Goal: Navigation & Orientation: Find specific page/section

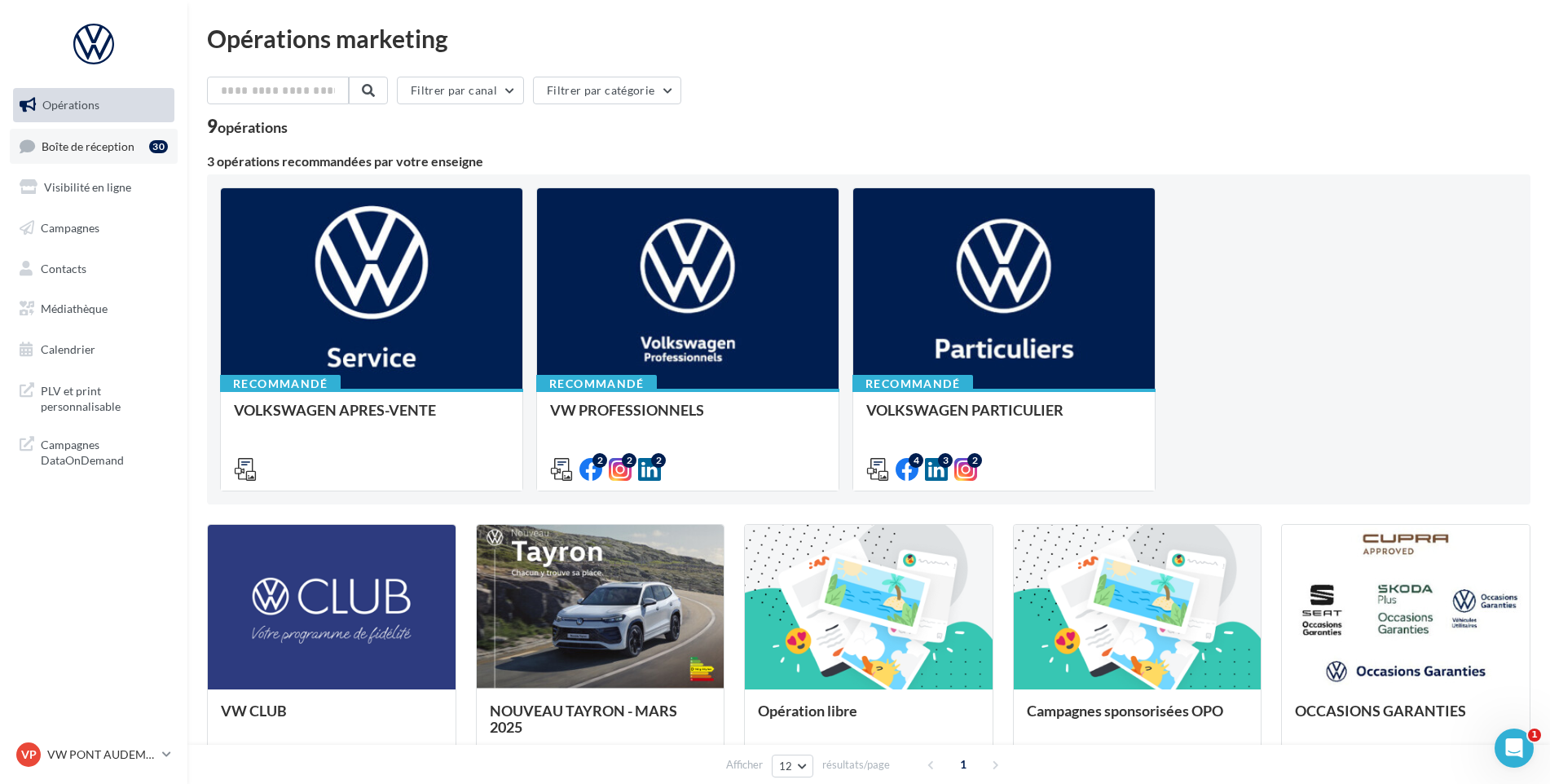
click at [100, 151] on span "Boîte de réception" at bounding box center [88, 145] width 93 height 14
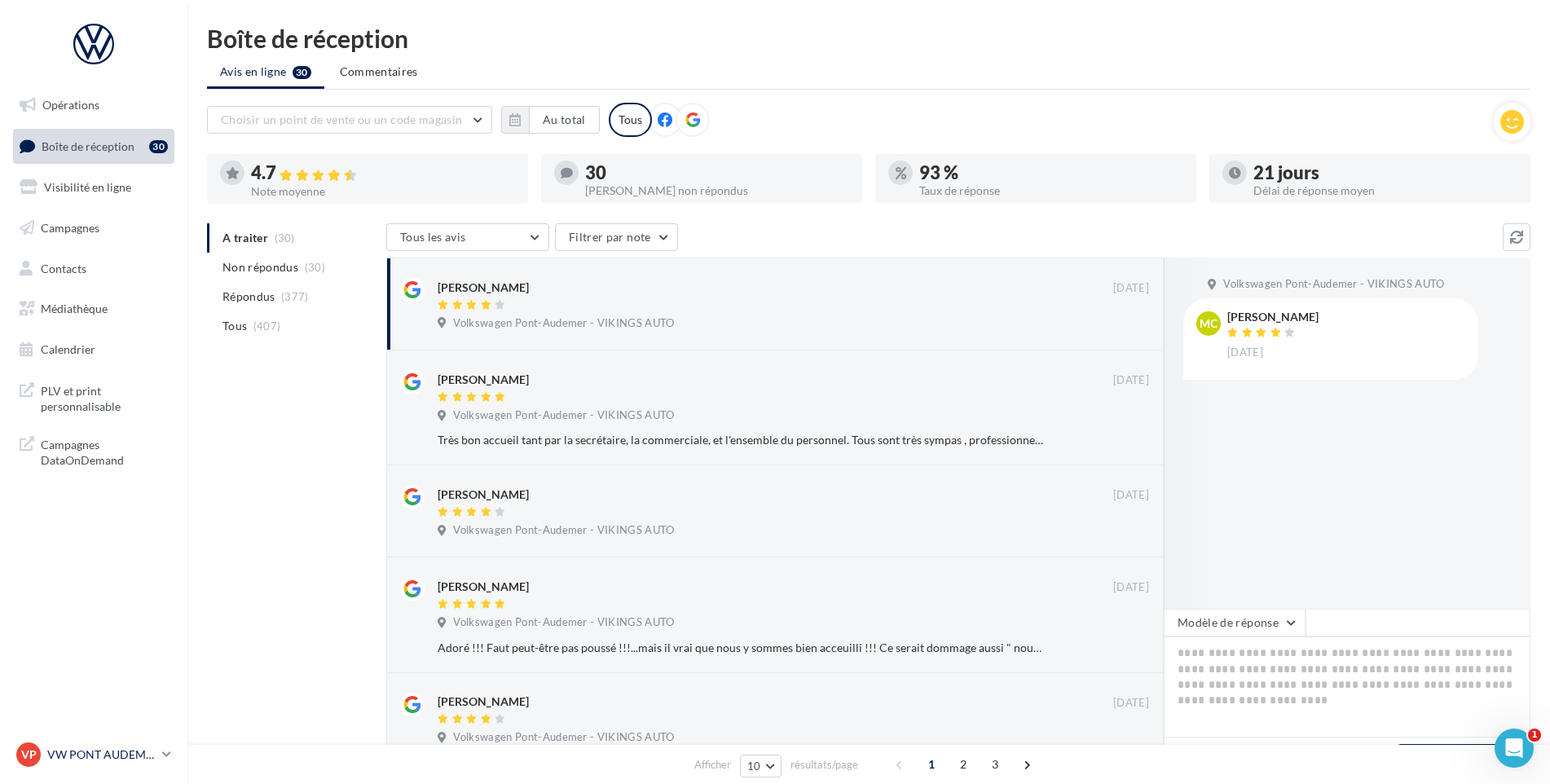
drag, startPoint x: 82, startPoint y: 754, endPoint x: 117, endPoint y: 747, distance: 35.7
click at [82, 754] on p "VW PONT AUDEMER" at bounding box center [101, 754] width 108 height 16
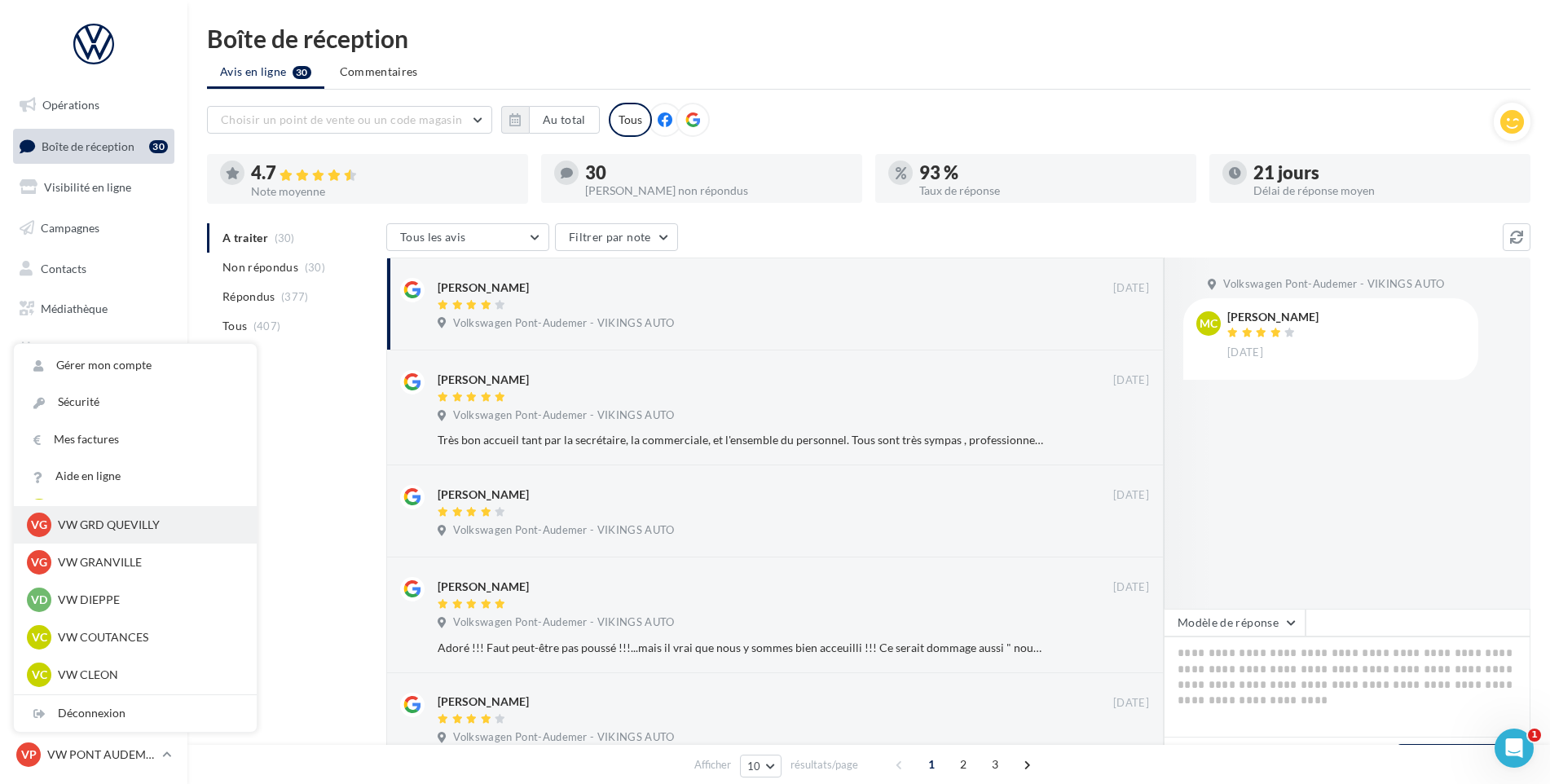
scroll to position [362, 0]
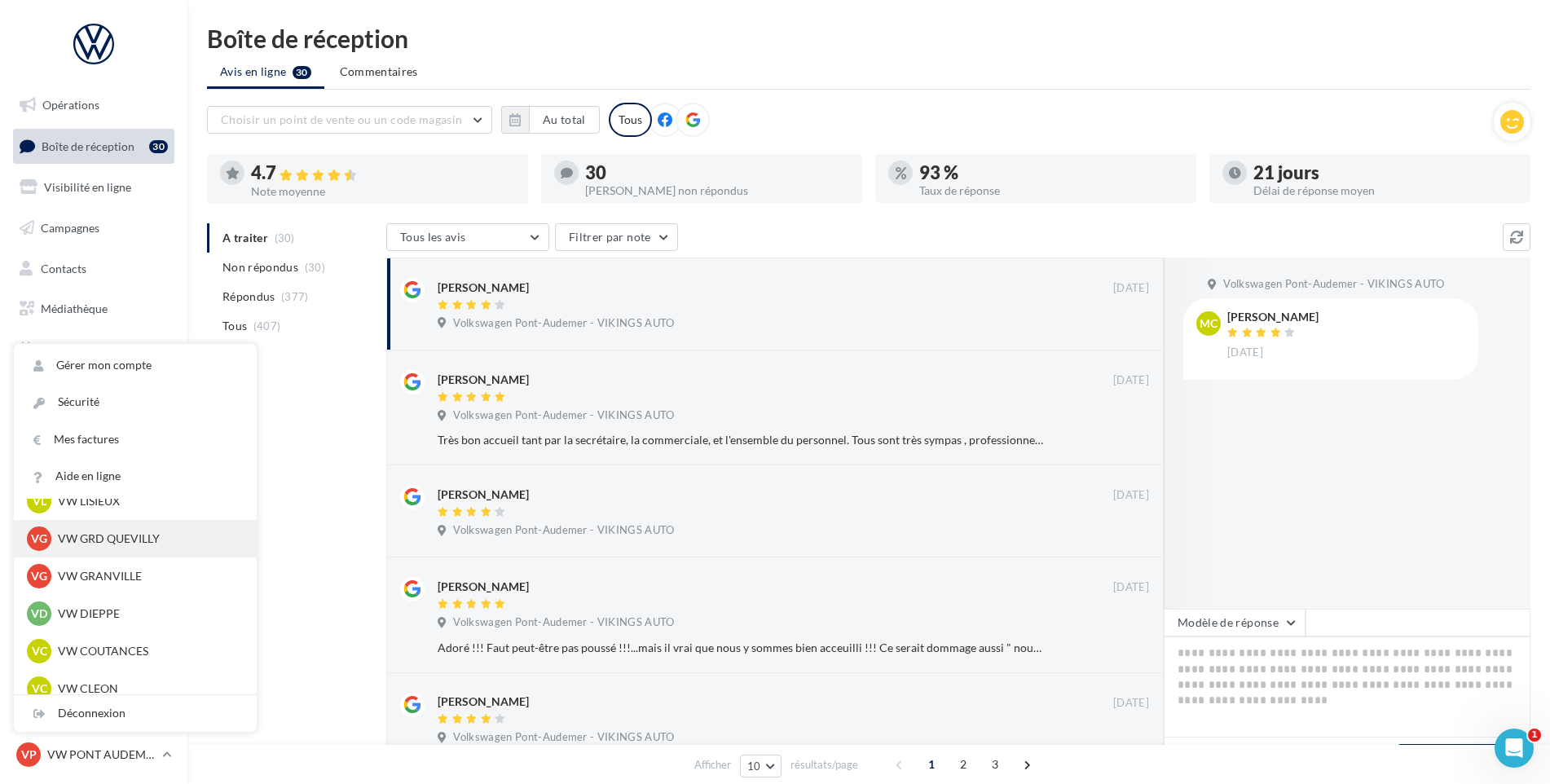
click at [114, 541] on p "VW GRD QUEVILLY" at bounding box center [147, 538] width 179 height 16
